Goal: Transaction & Acquisition: Purchase product/service

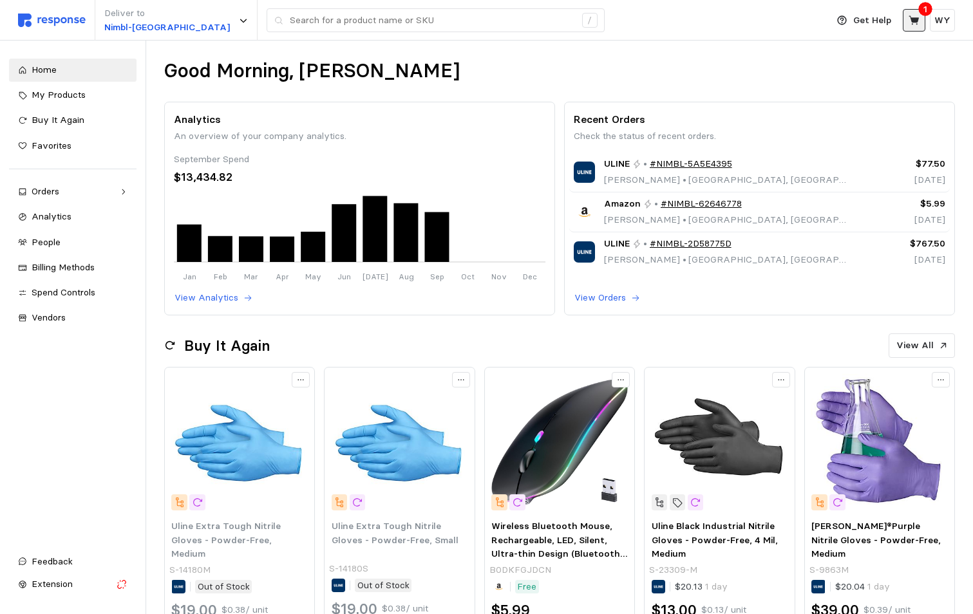
click at [916, 17] on icon at bounding box center [915, 21] width 12 height 12
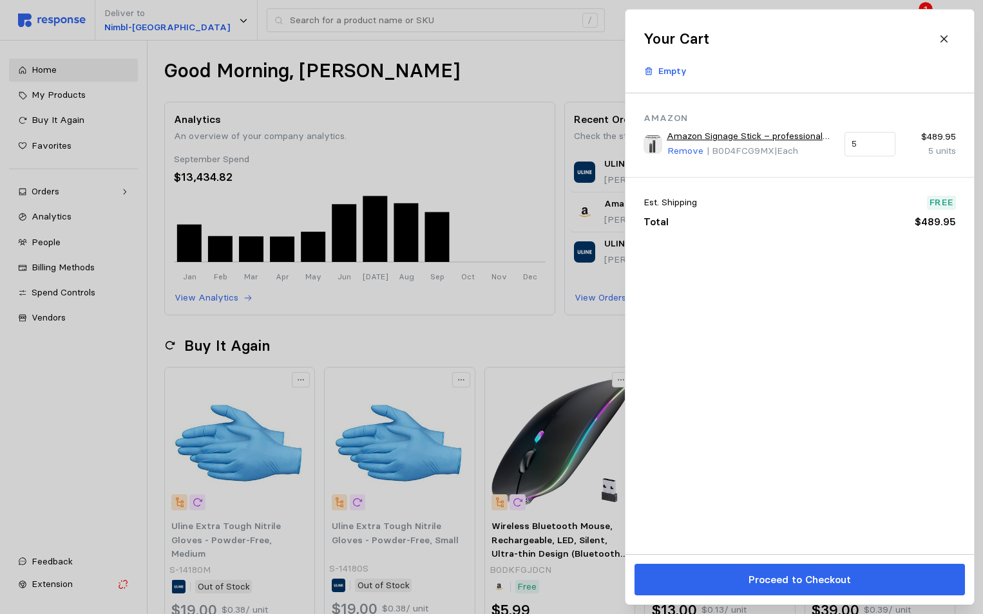
click at [731, 140] on link "Amazon Signage Stick – professional digital signage media player with powerful …" at bounding box center [750, 136] width 169 height 14
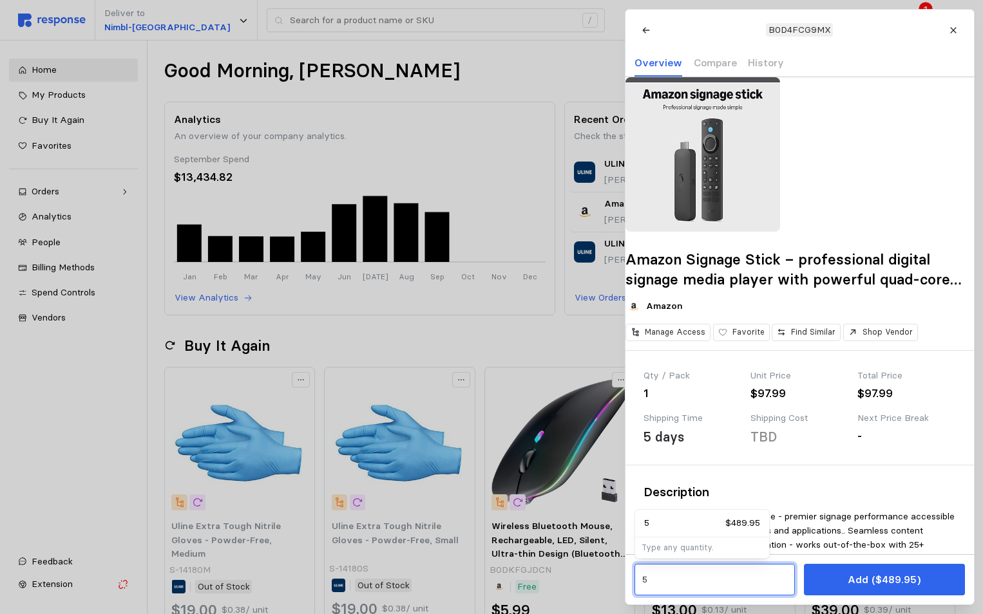
drag, startPoint x: 652, startPoint y: 583, endPoint x: 639, endPoint y: 581, distance: 12.3
click at [639, 581] on div "5" at bounding box center [714, 580] width 160 height 32
type input "3"
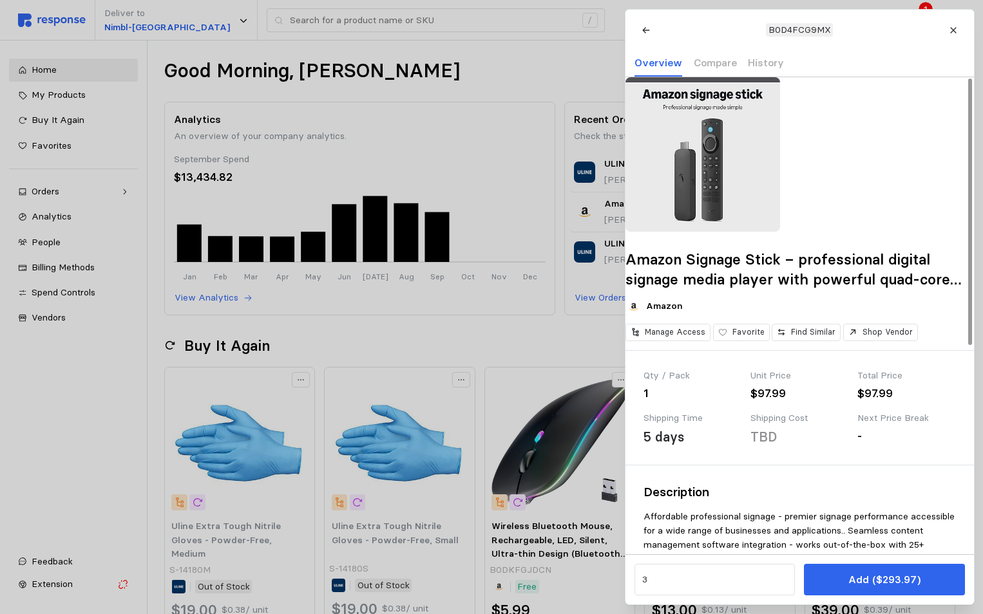
click at [857, 501] on h3 "Description" at bounding box center [799, 492] width 312 height 17
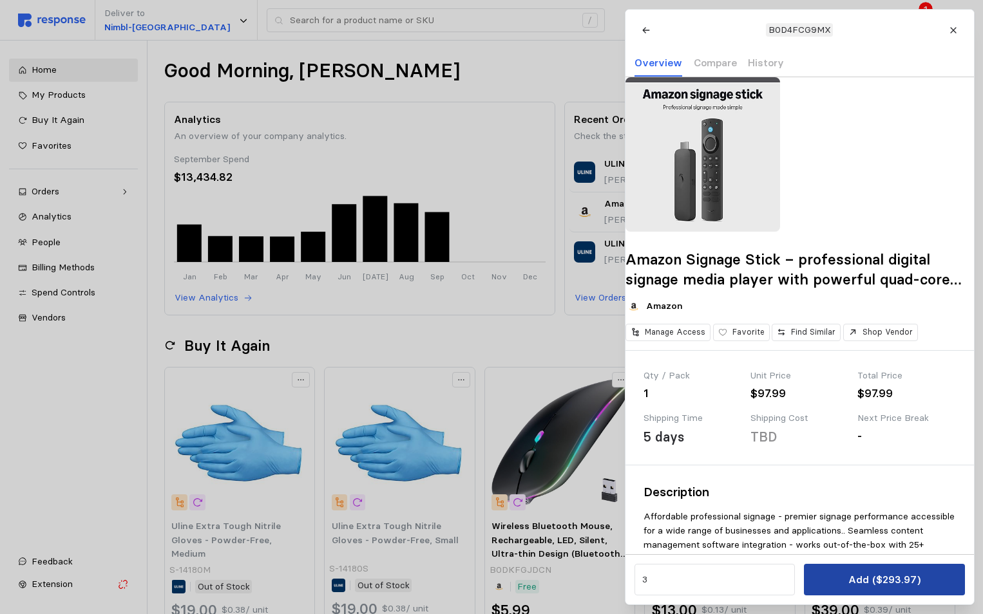
click at [853, 576] on p "Add ($293.97)" at bounding box center [883, 580] width 72 height 16
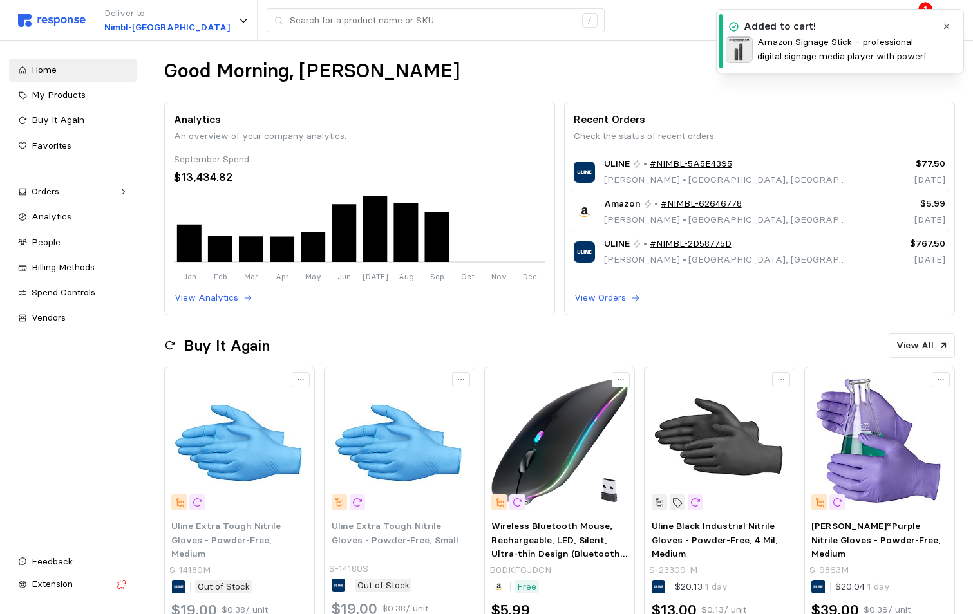
click at [670, 62] on div "Good Morning, [PERSON_NAME]" at bounding box center [559, 71] width 791 height 25
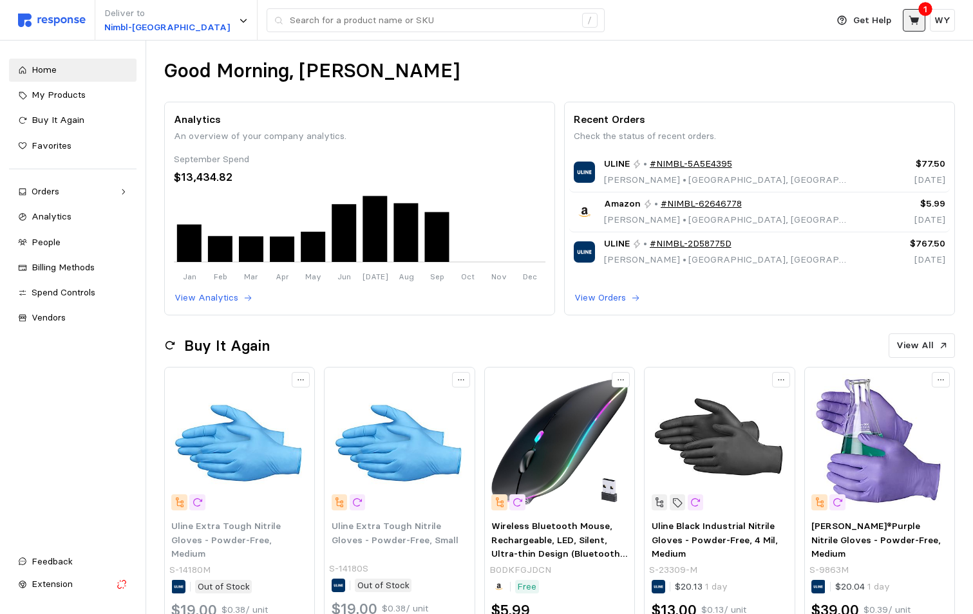
click at [915, 23] on icon at bounding box center [915, 21] width 12 height 12
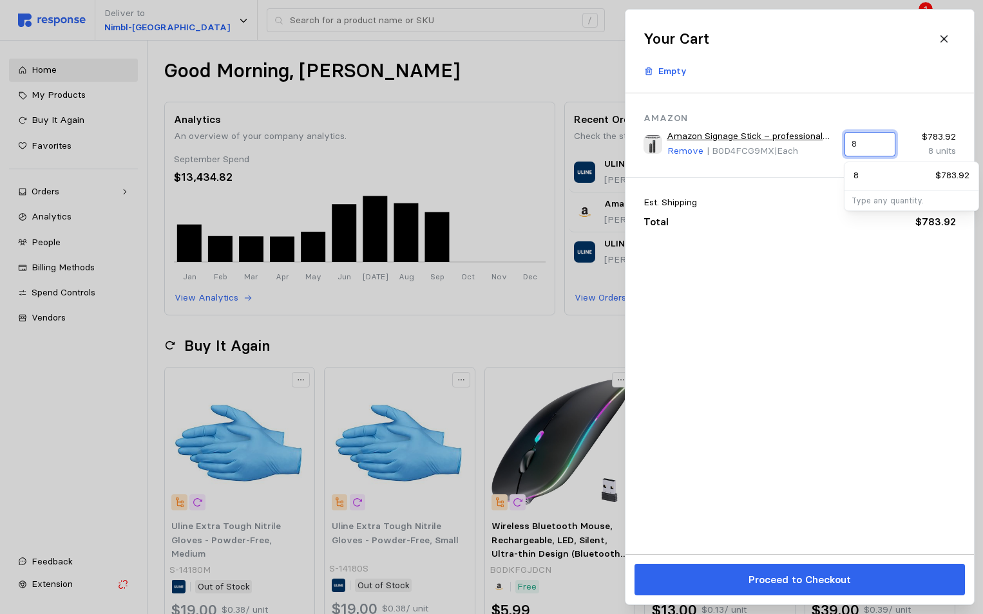
drag, startPoint x: 868, startPoint y: 144, endPoint x: 847, endPoint y: 144, distance: 20.6
click at [847, 144] on div "8" at bounding box center [869, 144] width 51 height 24
click at [856, 174] on p "3" at bounding box center [855, 176] width 5 height 14
type input "3"
click at [806, 249] on div "Amazon Amazon Signage Stick – professional digital signage media player with po…" at bounding box center [799, 323] width 348 height 461
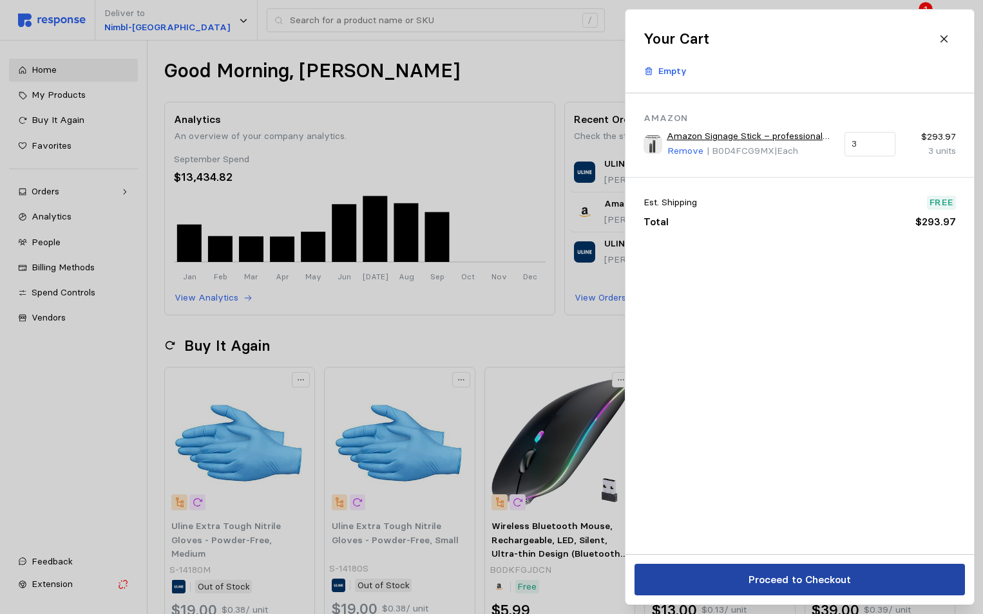
click at [794, 578] on p "Proceed to Checkout" at bounding box center [799, 580] width 102 height 16
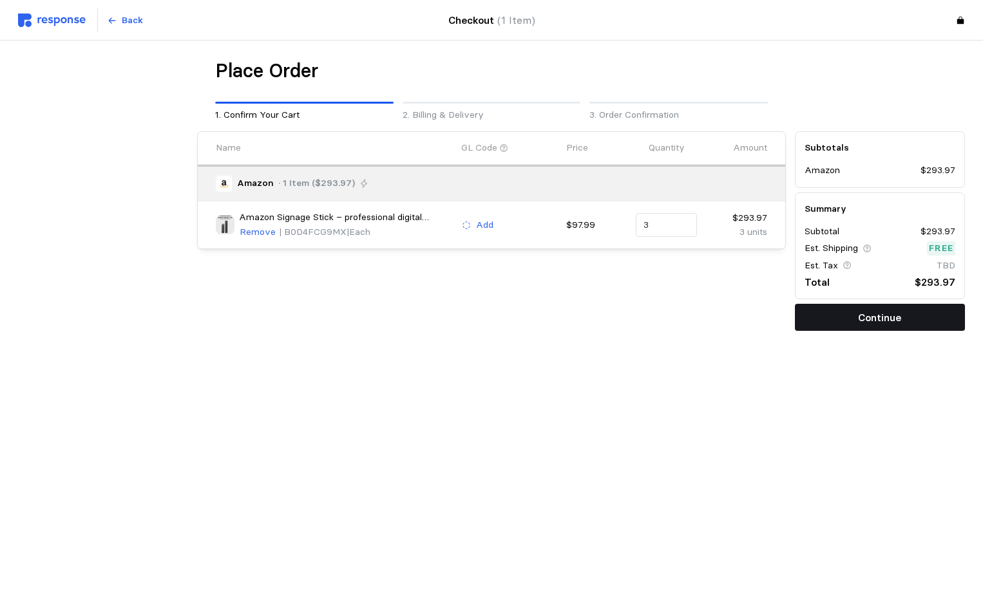
click at [870, 319] on p "Continue" at bounding box center [879, 318] width 43 height 16
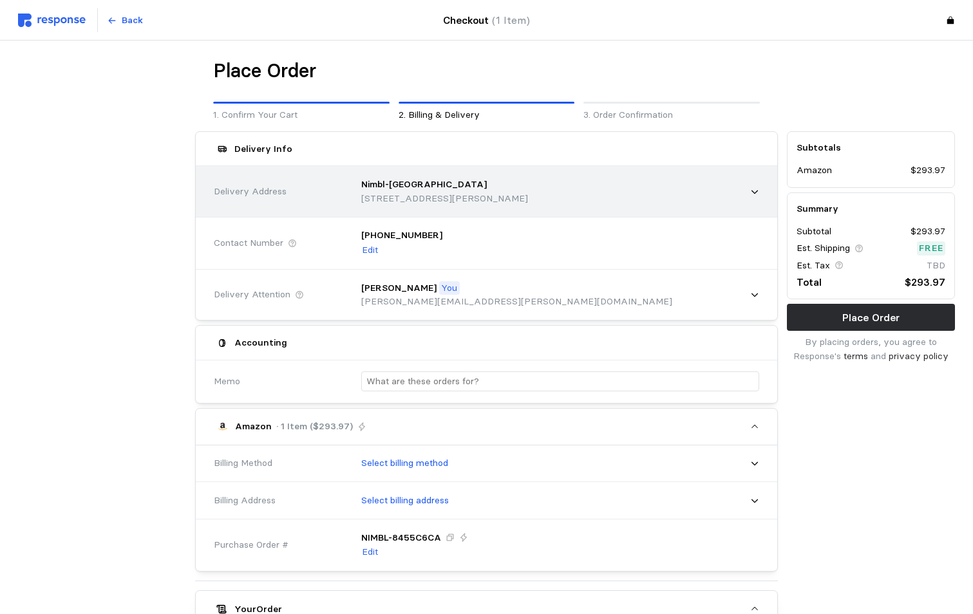
click at [756, 193] on icon at bounding box center [754, 191] width 9 height 9
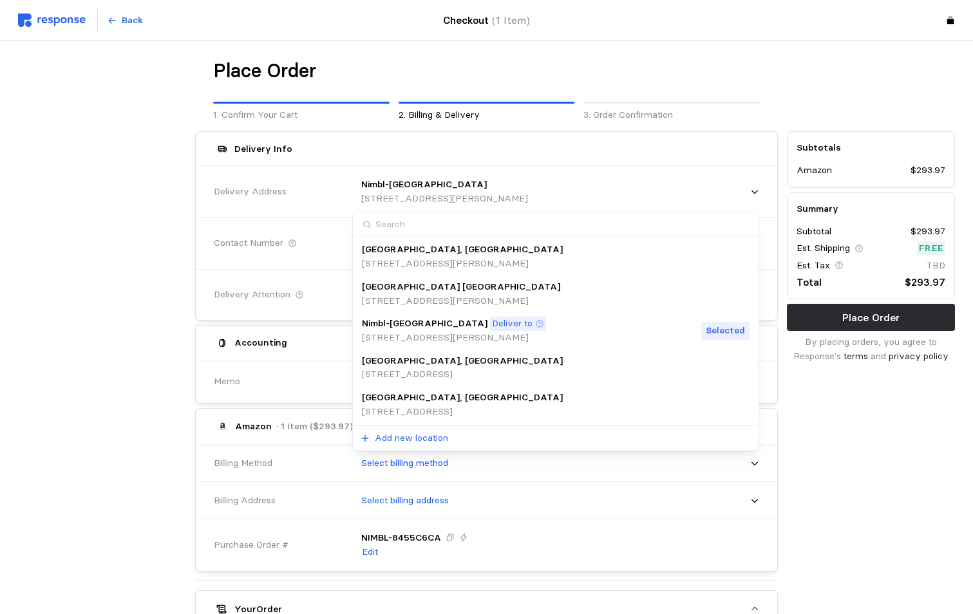
click at [445, 403] on div "[GEOGRAPHIC_DATA], [GEOGRAPHIC_DATA]" at bounding box center [462, 398] width 201 height 14
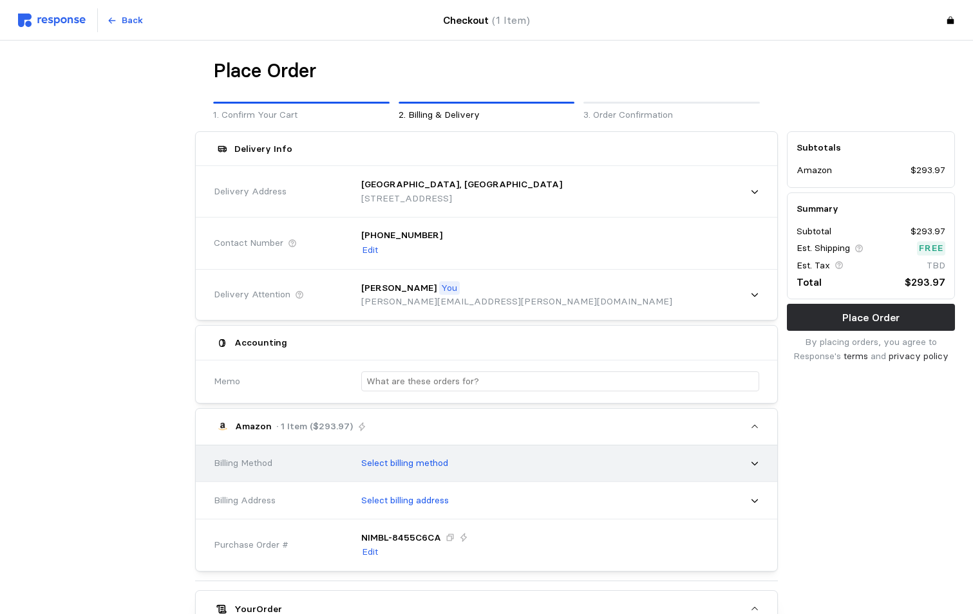
click at [757, 468] on icon at bounding box center [754, 463] width 9 height 9
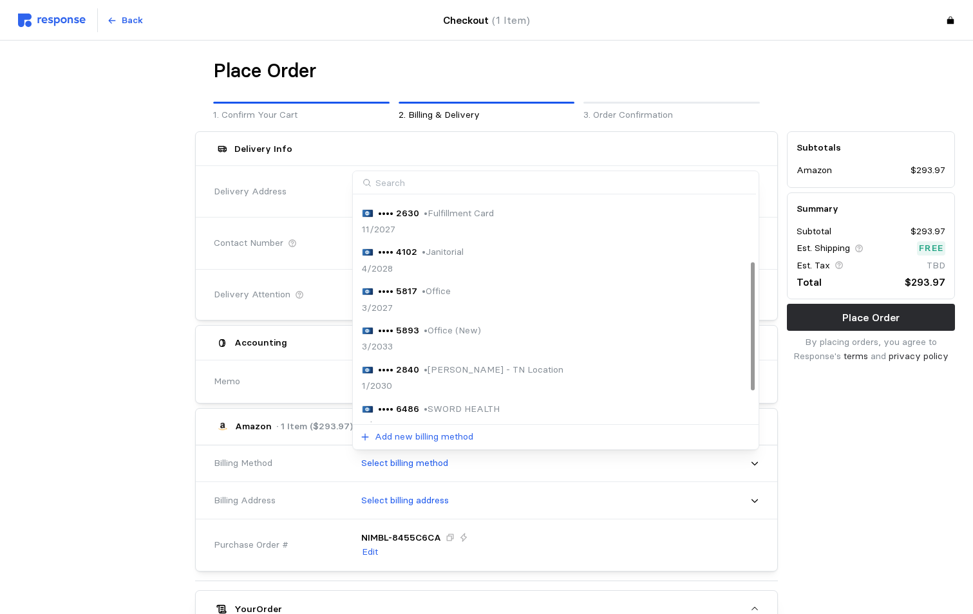
scroll to position [167, 0]
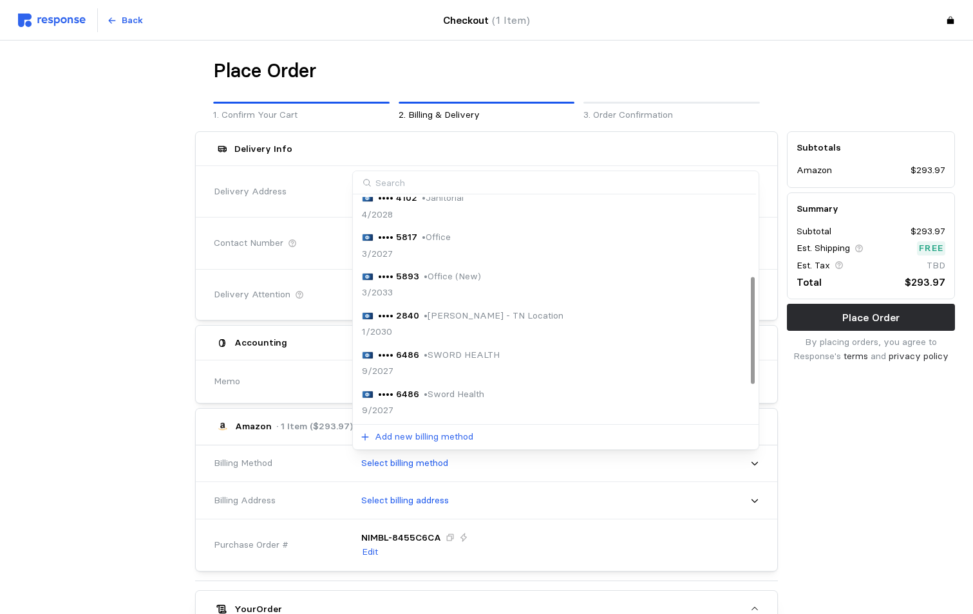
click at [401, 282] on p "•••• 5893" at bounding box center [398, 277] width 41 height 14
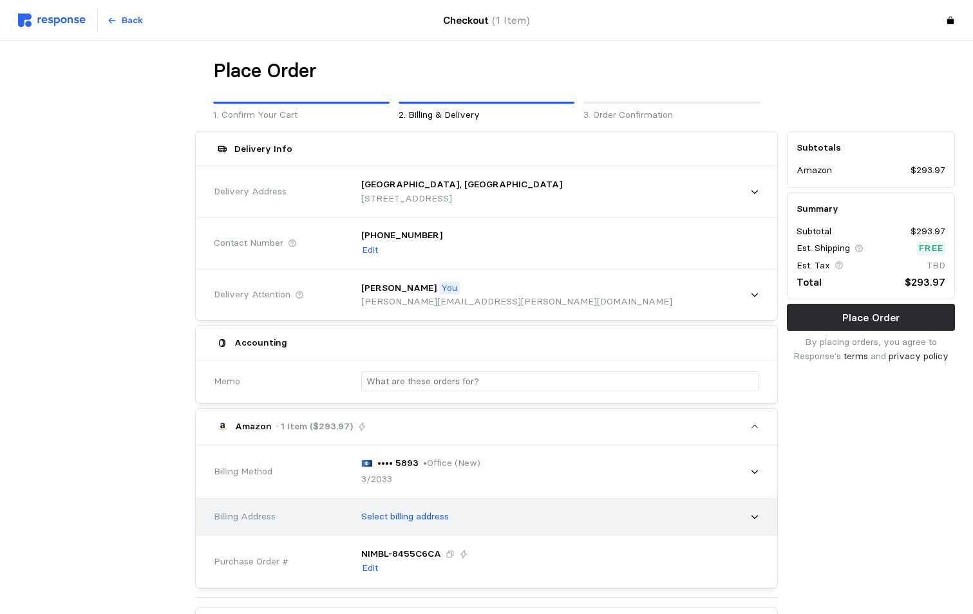
click at [571, 516] on div "Select billing address" at bounding box center [555, 517] width 406 height 32
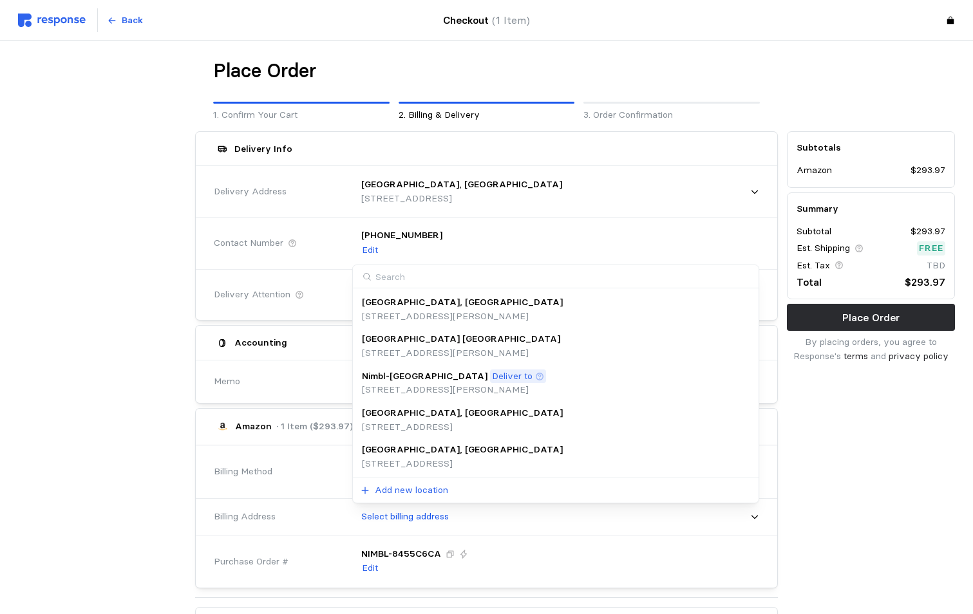
click at [446, 453] on div "[GEOGRAPHIC_DATA], [GEOGRAPHIC_DATA]" at bounding box center [462, 450] width 201 height 14
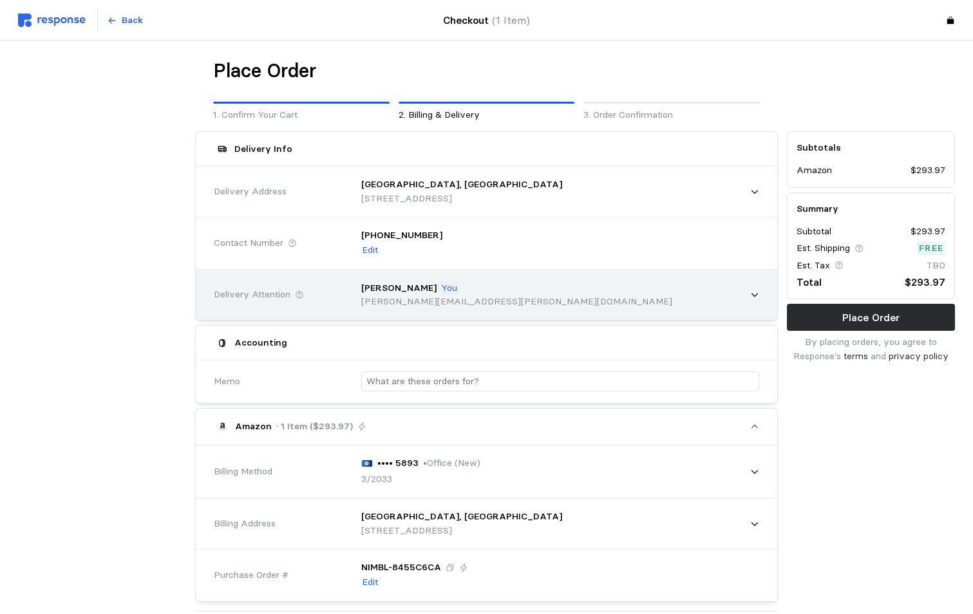
click at [756, 291] on icon at bounding box center [754, 294] width 9 height 9
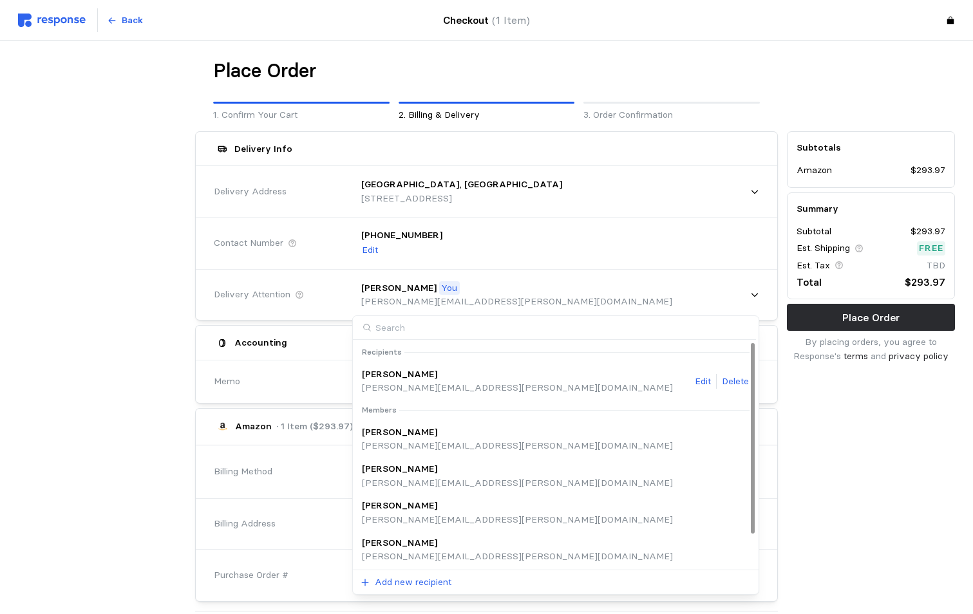
click at [413, 384] on p "[PERSON_NAME][EMAIL_ADDRESS][PERSON_NAME][DOMAIN_NAME]" at bounding box center [517, 388] width 311 height 14
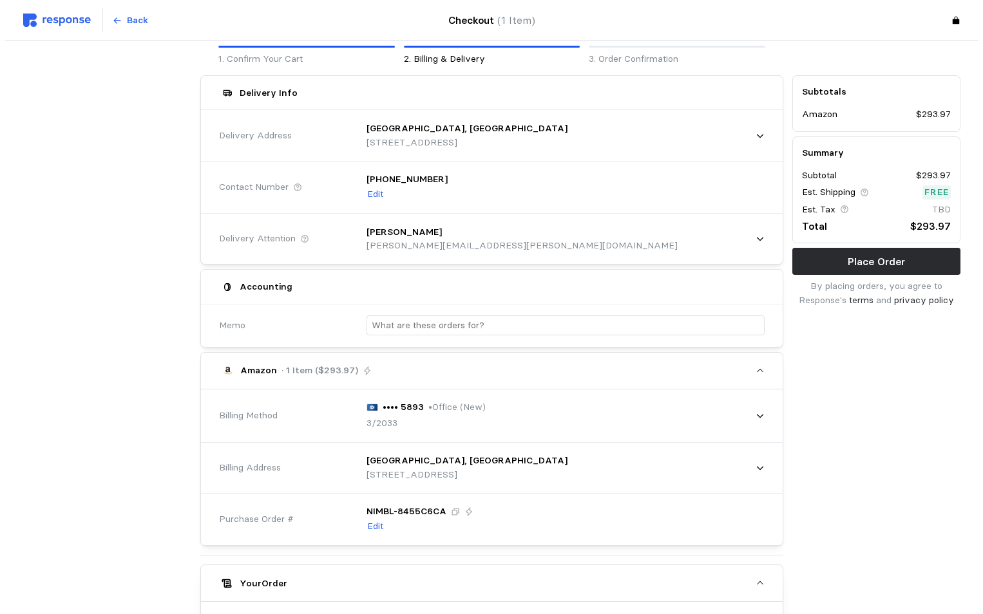
scroll to position [0, 0]
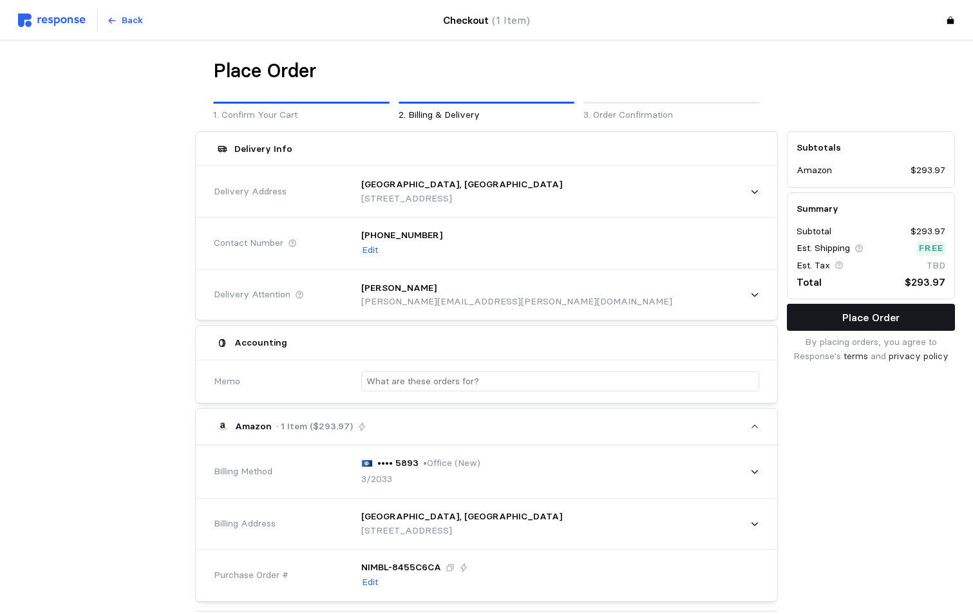
click at [859, 322] on p "Place Order" at bounding box center [870, 318] width 57 height 16
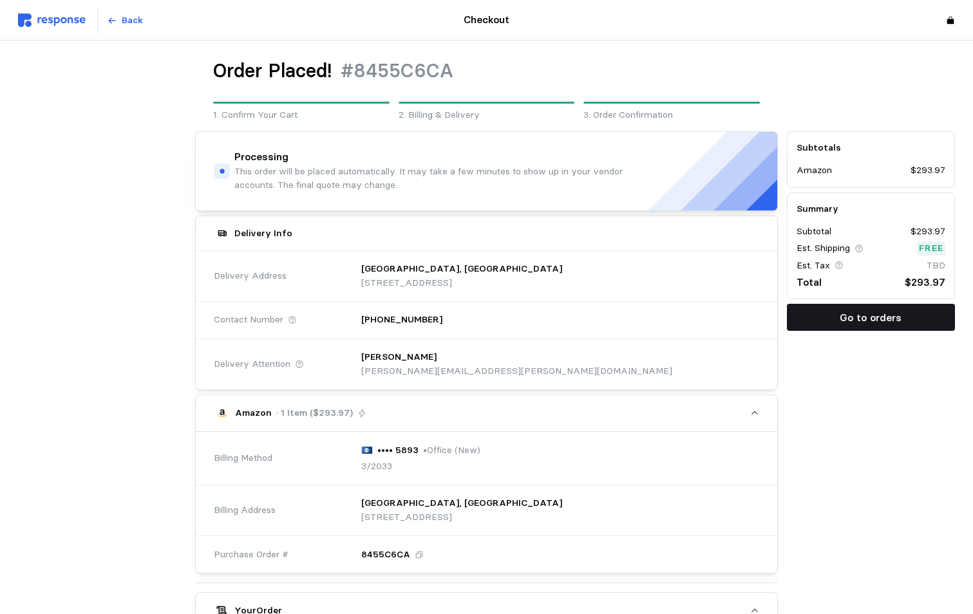
click at [882, 308] on button "Go to orders" at bounding box center [871, 317] width 168 height 27
